Goal: Task Accomplishment & Management: Complete application form

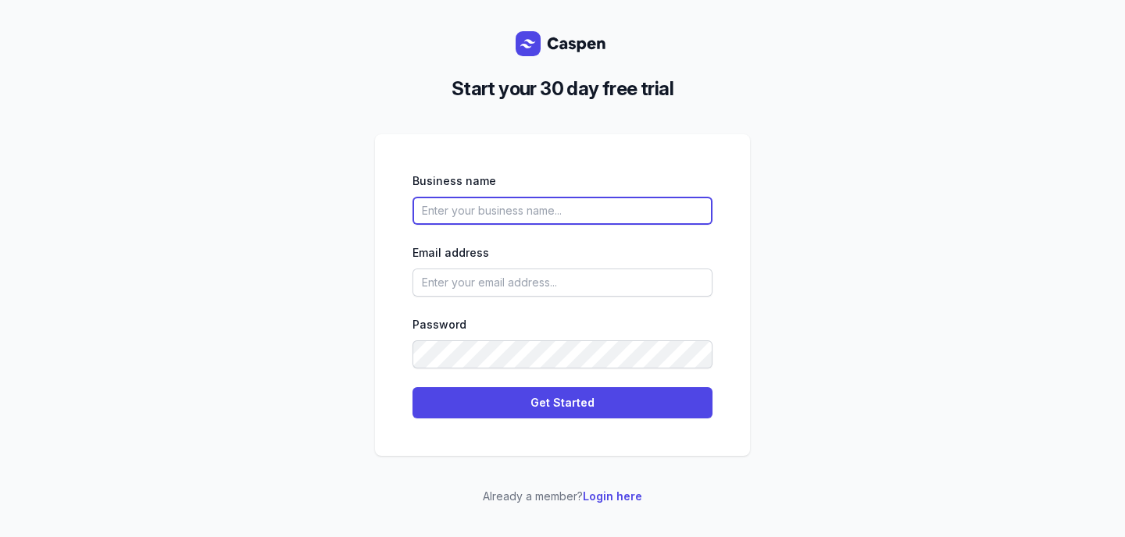
click at [488, 205] on input "text" at bounding box center [562, 211] width 300 height 28
type input "[PERSON_NAME]"
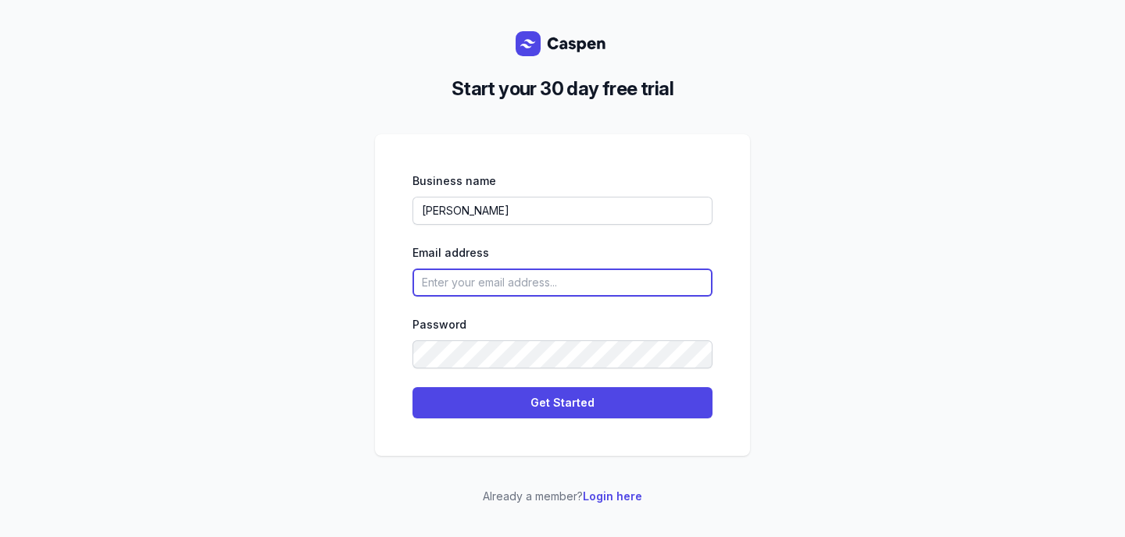
click at [453, 281] on input "email" at bounding box center [562, 283] width 300 height 28
type input "[EMAIL_ADDRESS][DOMAIN_NAME]"
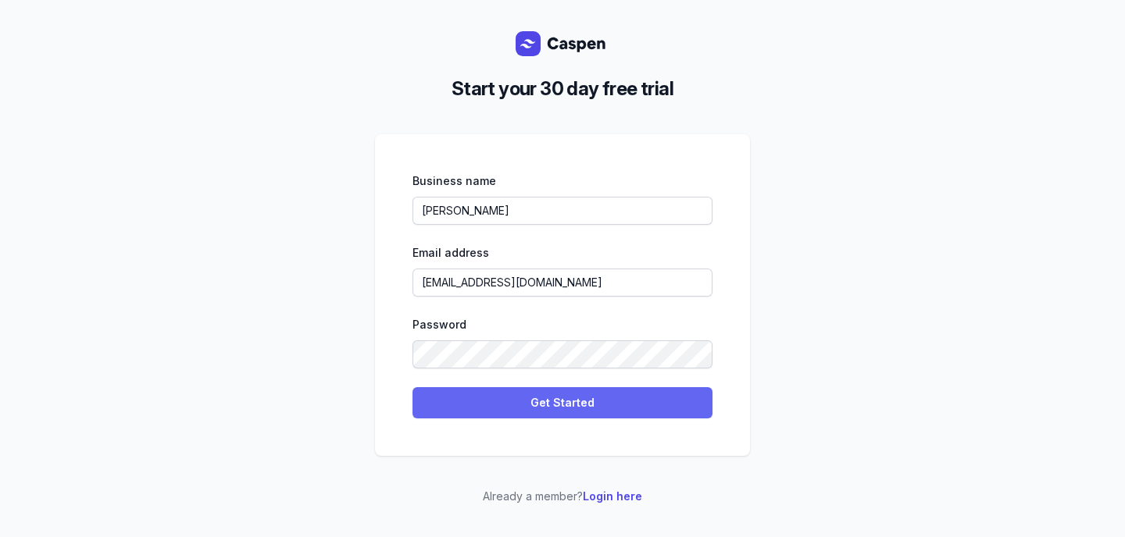
click at [497, 406] on span "Get Started" at bounding box center [562, 403] width 281 height 19
select select
select select "UA"
select select "Europe/[GEOGRAPHIC_DATA]"
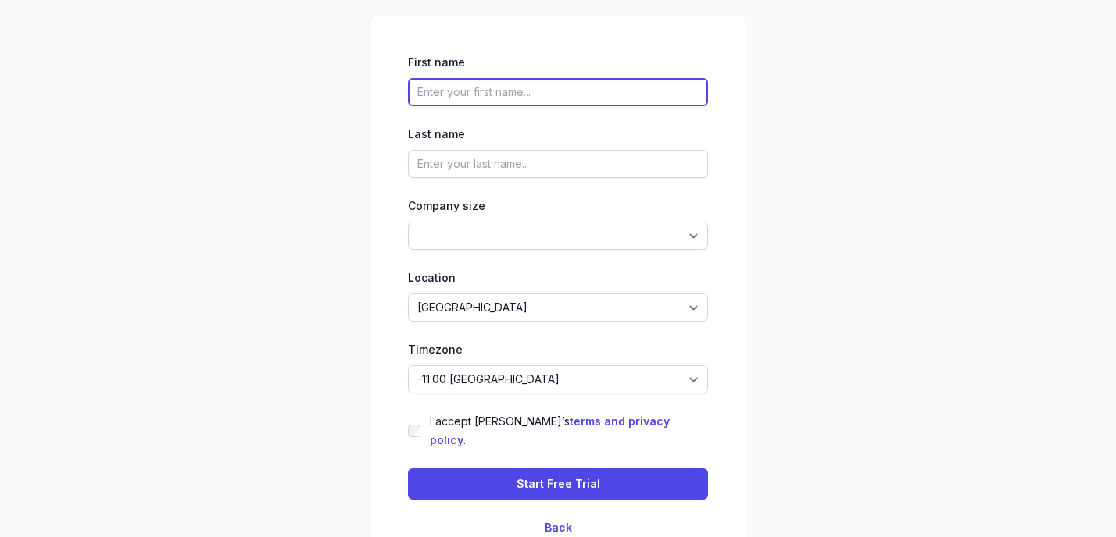
click at [490, 105] on input "text" at bounding box center [558, 92] width 300 height 28
type input "[PERSON_NAME]"
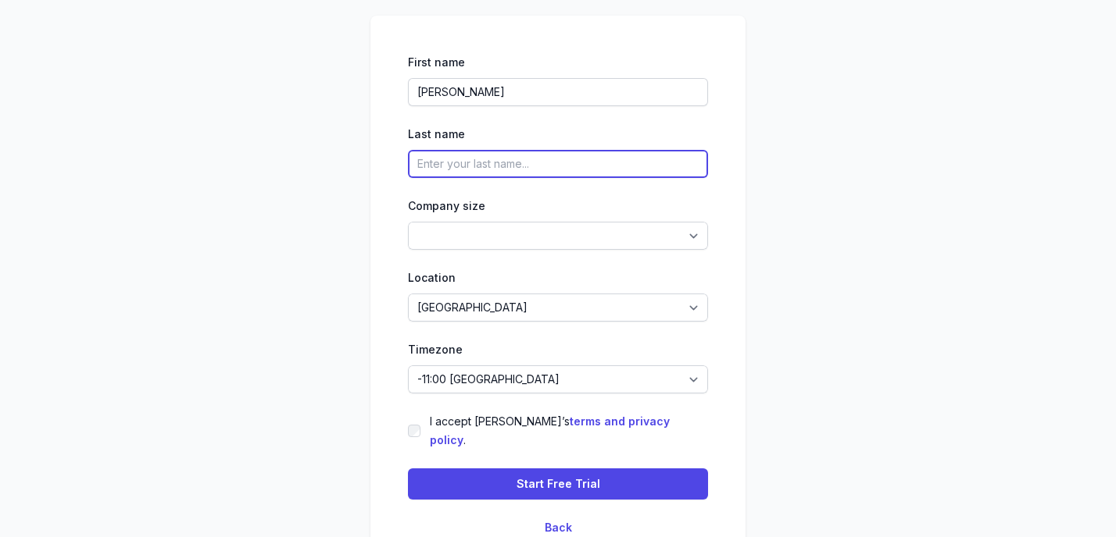
click at [500, 163] on input "text" at bounding box center [558, 164] width 300 height 28
type input "[PERSON_NAME]"
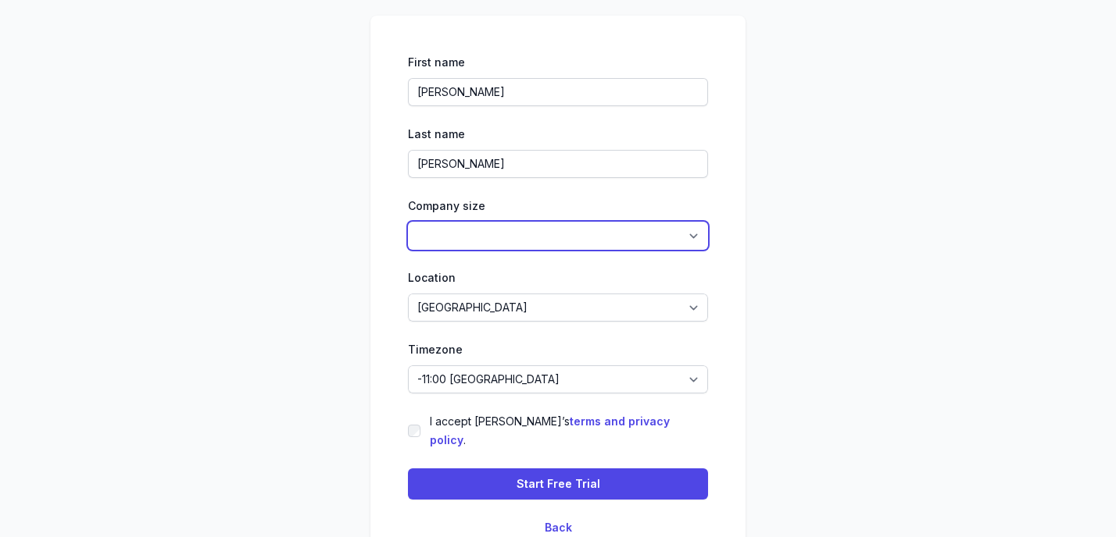
click at [486, 250] on select "1-4 5-14 15-49 50-99 100+" at bounding box center [558, 236] width 300 height 28
select select "1-4"
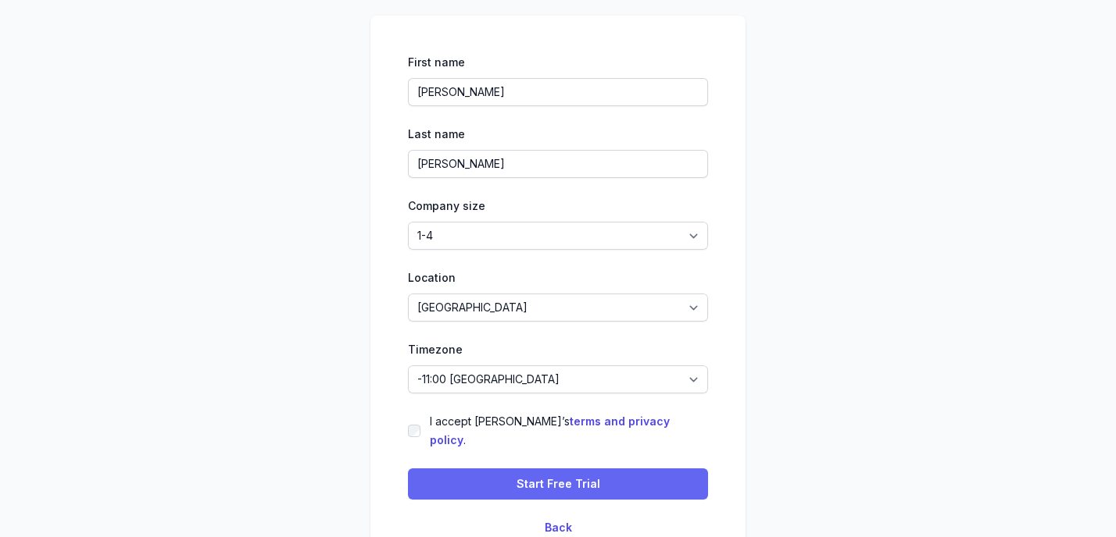
click at [578, 475] on span "Start Free Trial" at bounding box center [558, 484] width 84 height 19
click at [542, 477] on span "Start Free Trial" at bounding box center [558, 484] width 84 height 19
